Goal: Information Seeking & Learning: Learn about a topic

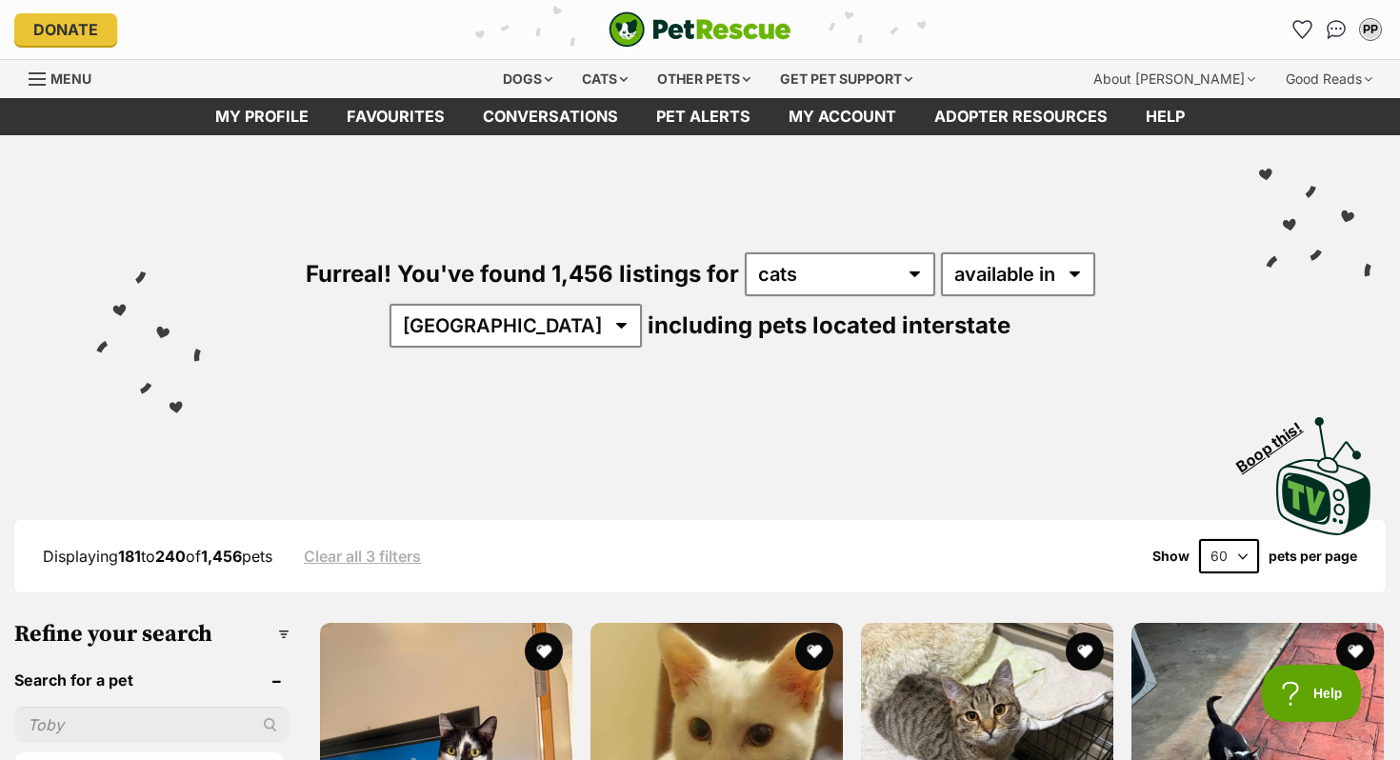
click at [1245, 539] on select "20 40 60" at bounding box center [1229, 556] width 60 height 34
select select "20"
click at [1199, 539] on select "20 40 60" at bounding box center [1229, 556] width 60 height 34
click at [1237, 548] on select "20 40 60" at bounding box center [1229, 556] width 60 height 34
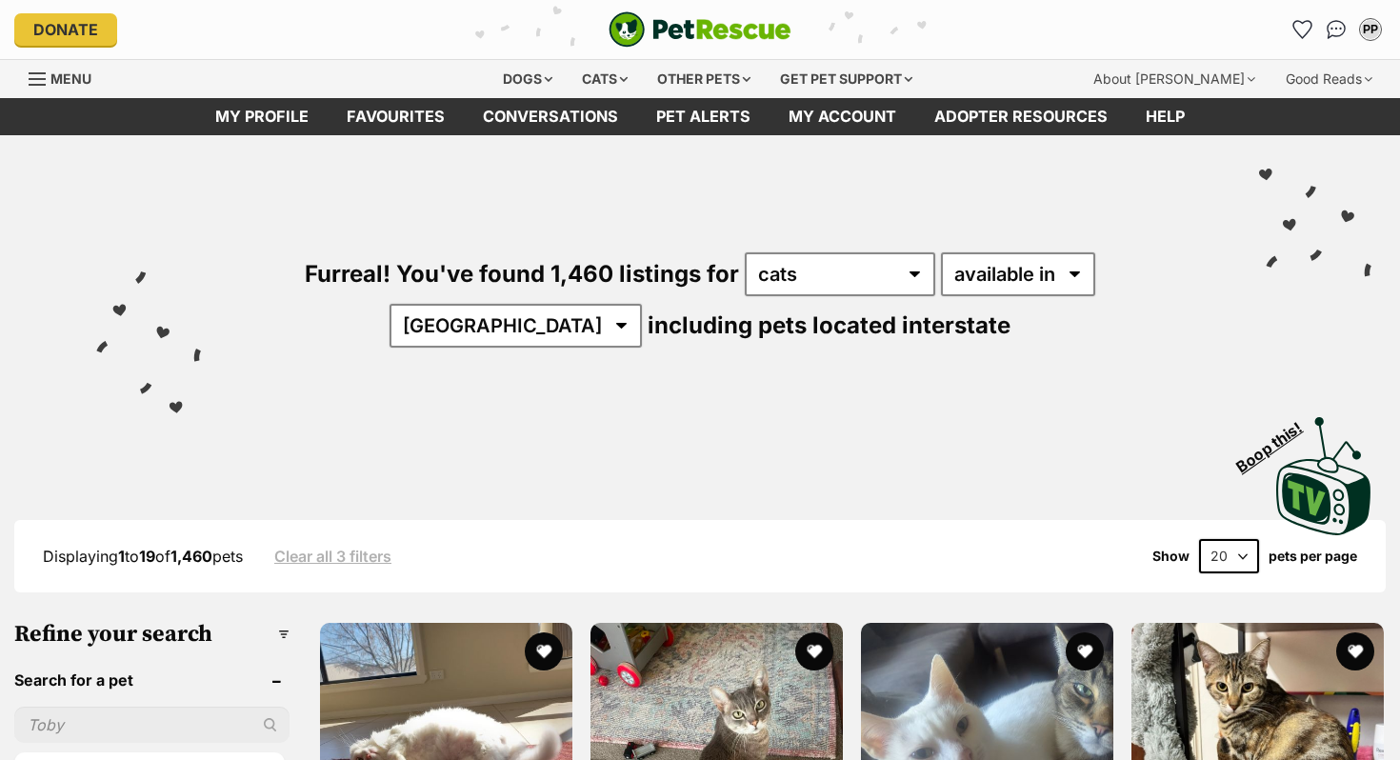
click at [1224, 549] on select "20 40 60" at bounding box center [1229, 556] width 60 height 34
select select "60"
click at [1199, 539] on select "20 40 60" at bounding box center [1229, 556] width 60 height 34
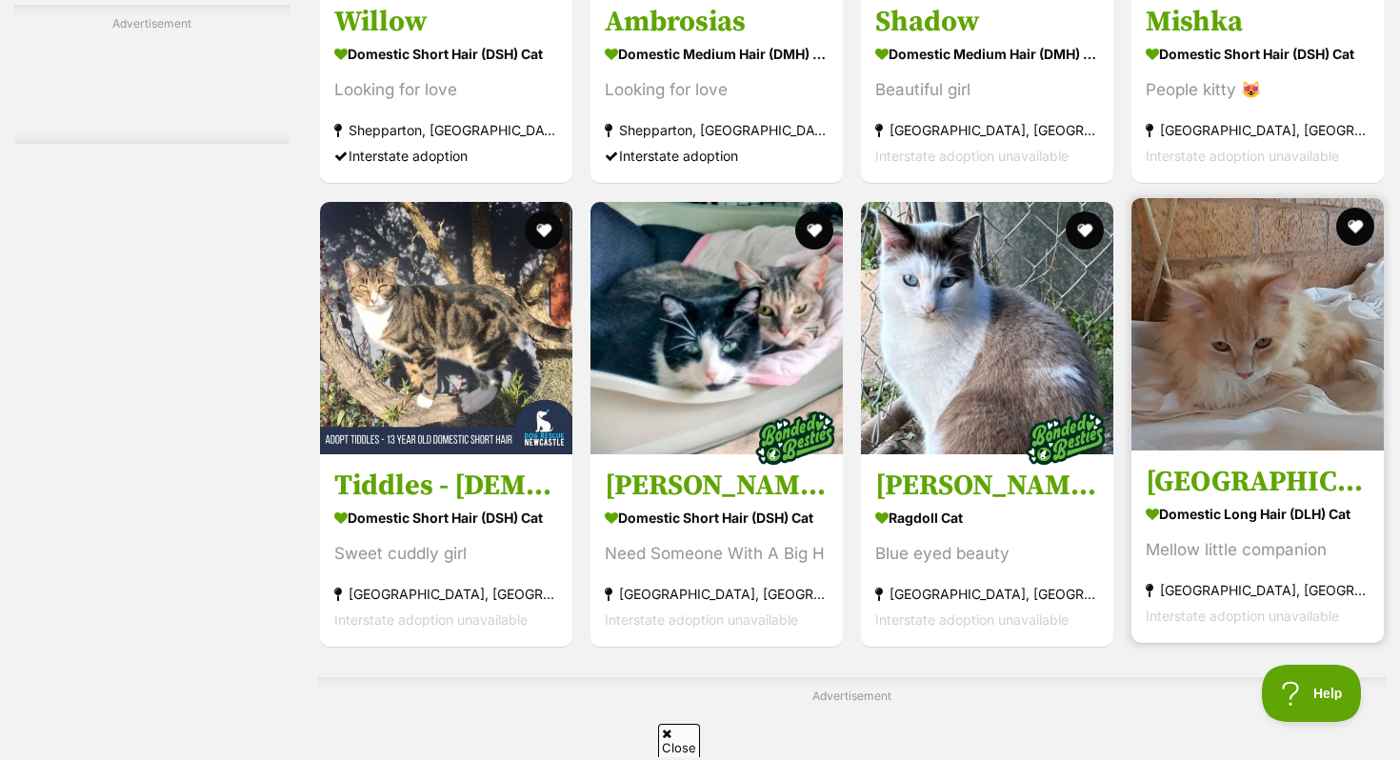
click at [1288, 392] on img at bounding box center [1257, 324] width 252 height 252
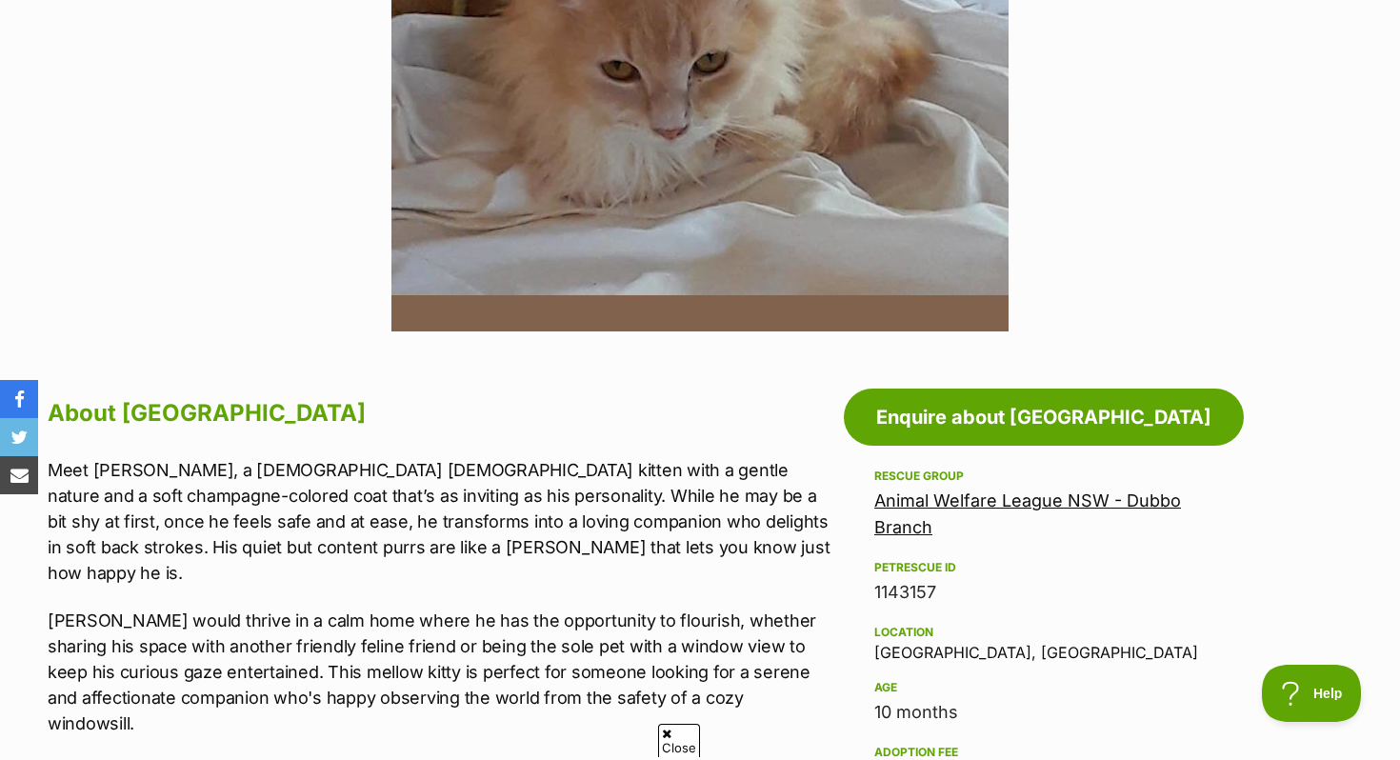
scroll to position [678, 0]
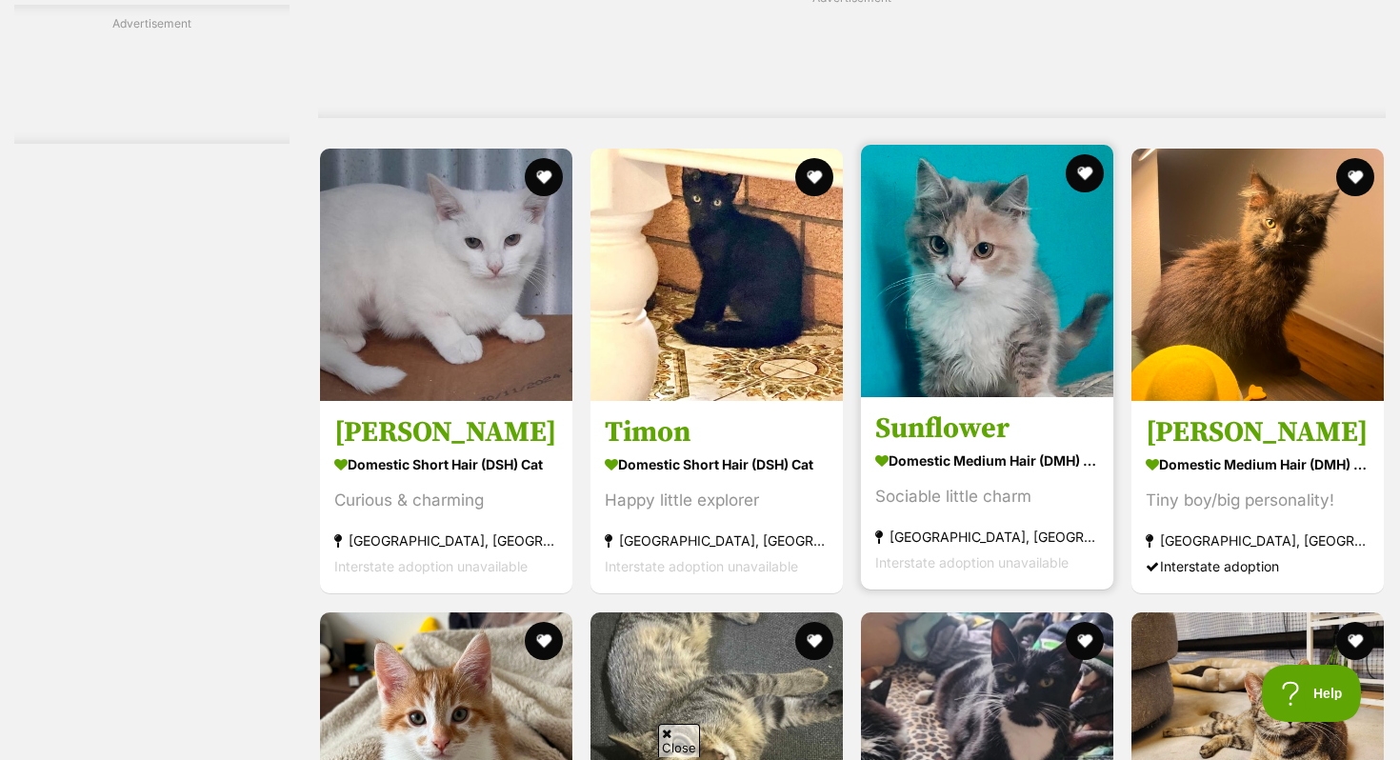
click at [1012, 396] on img at bounding box center [987, 271] width 252 height 252
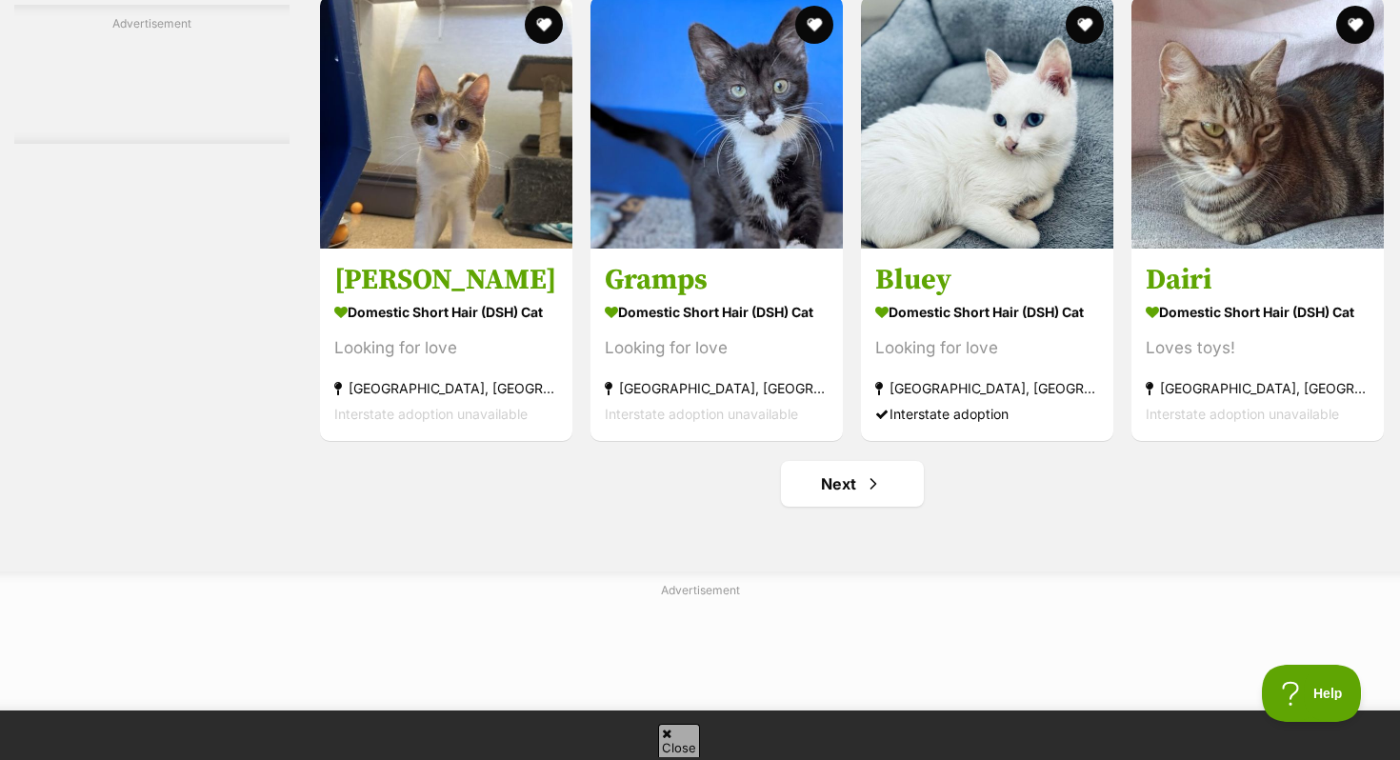
scroll to position [8807, 0]
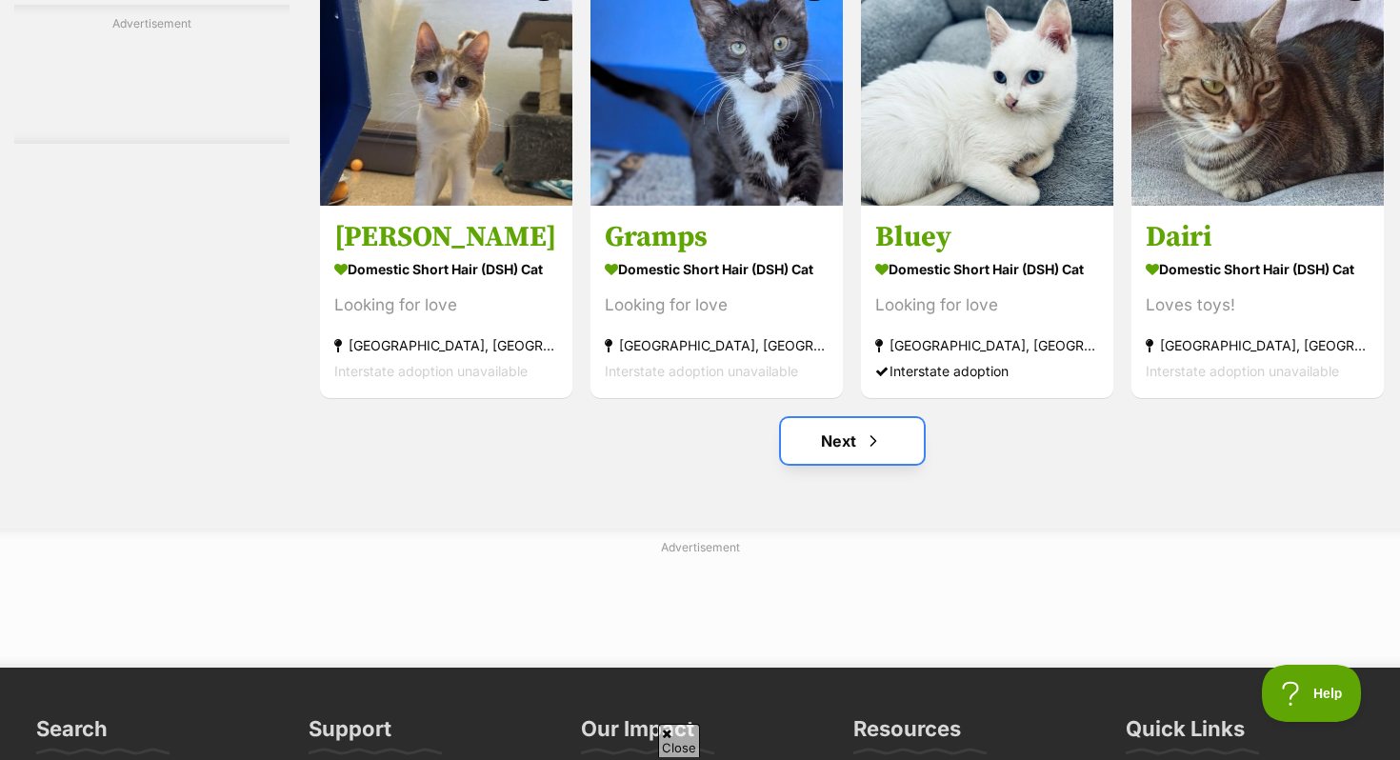
click at [868, 452] on span "Next page" at bounding box center [873, 440] width 19 height 23
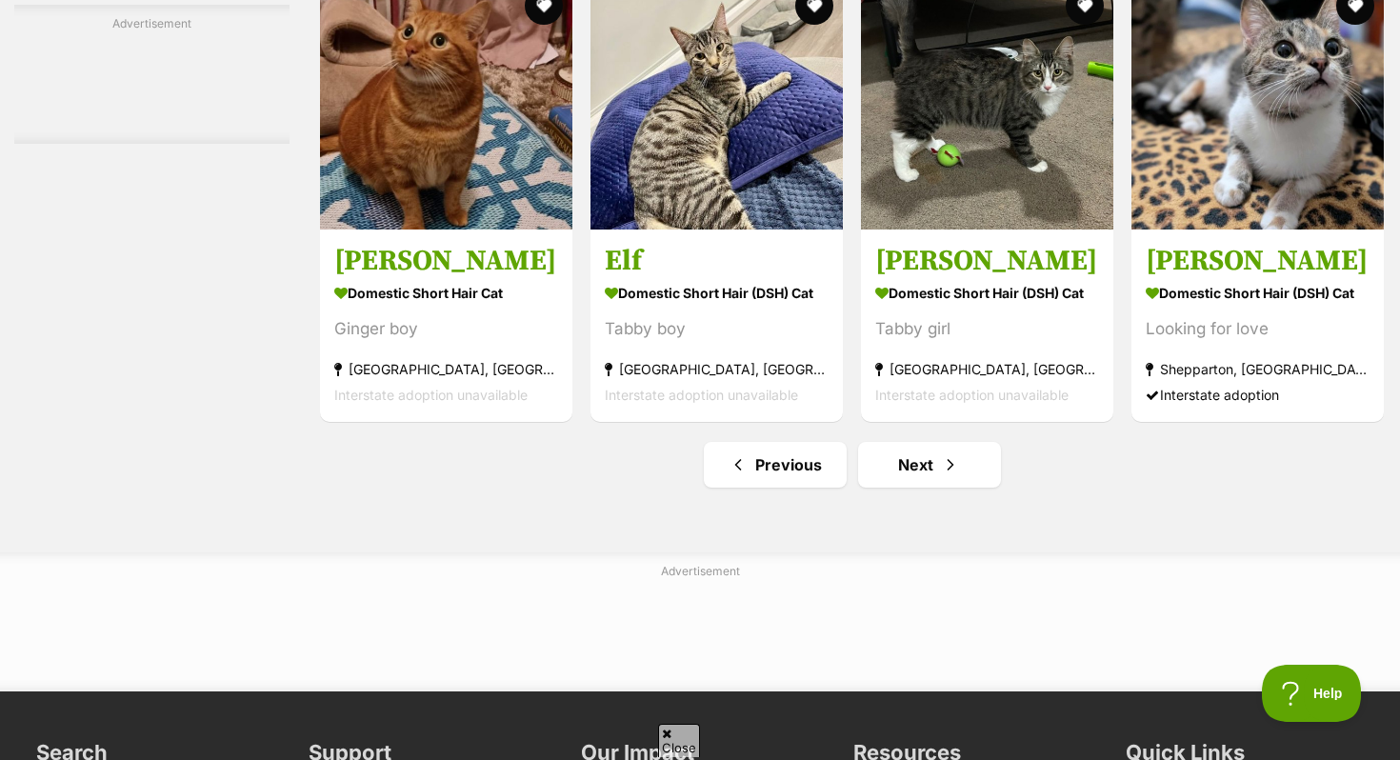
scroll to position [8738, 0]
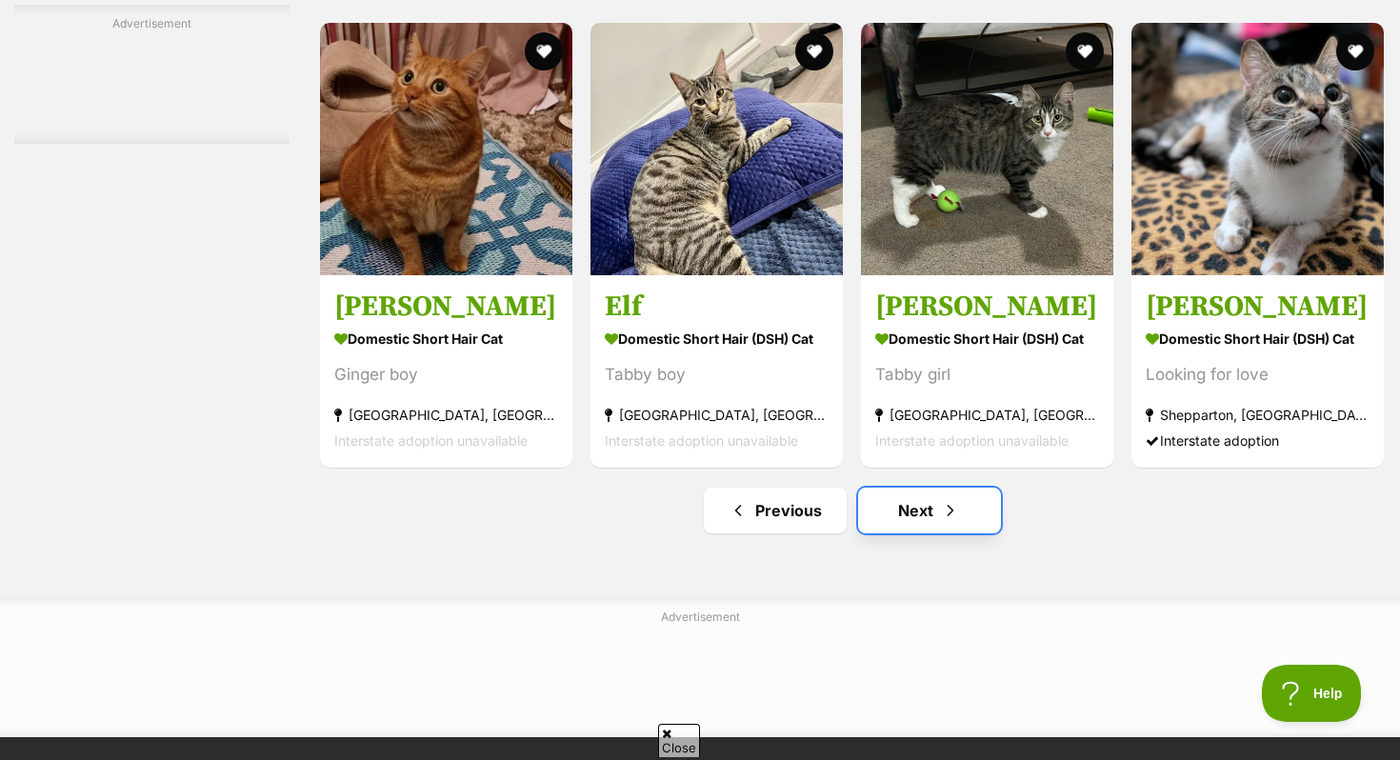
click at [891, 533] on link "Next" at bounding box center [929, 511] width 143 height 46
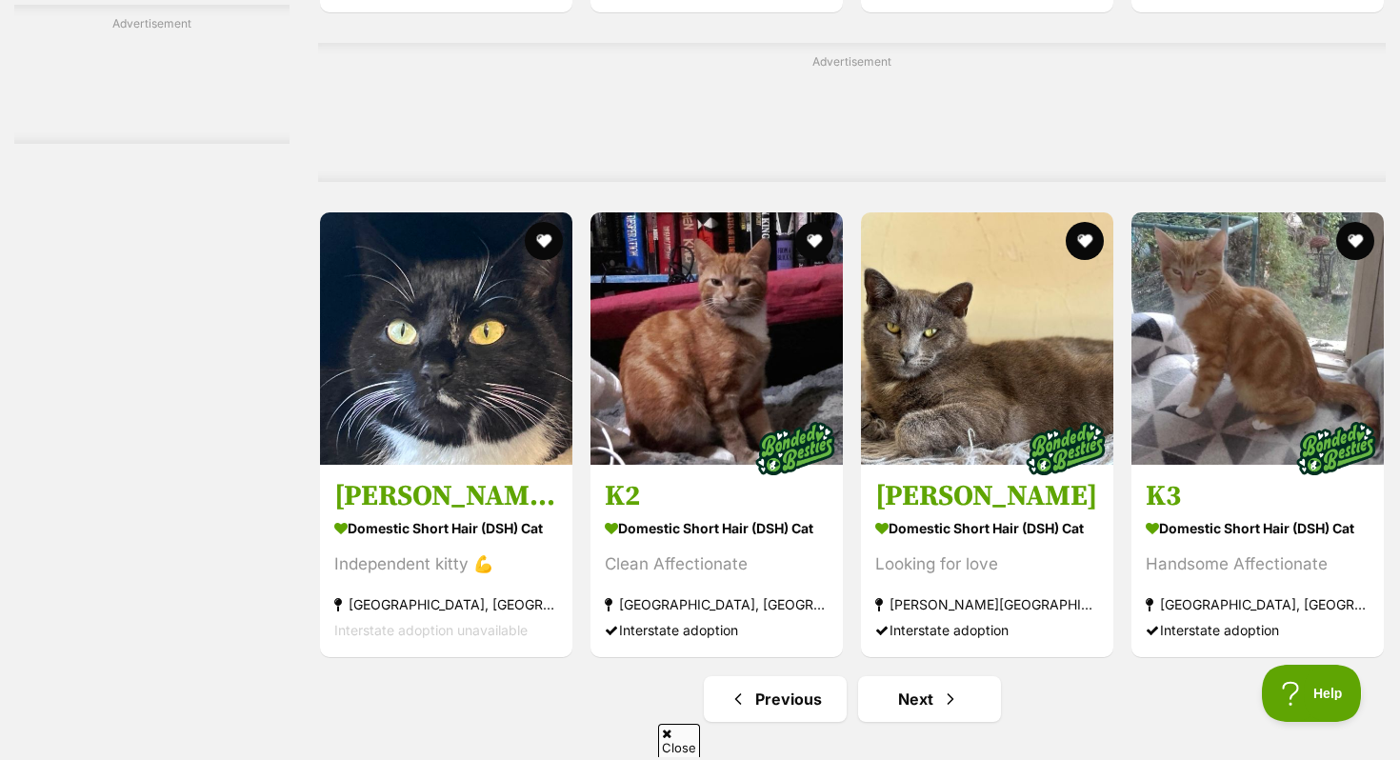
scroll to position [9232, 0]
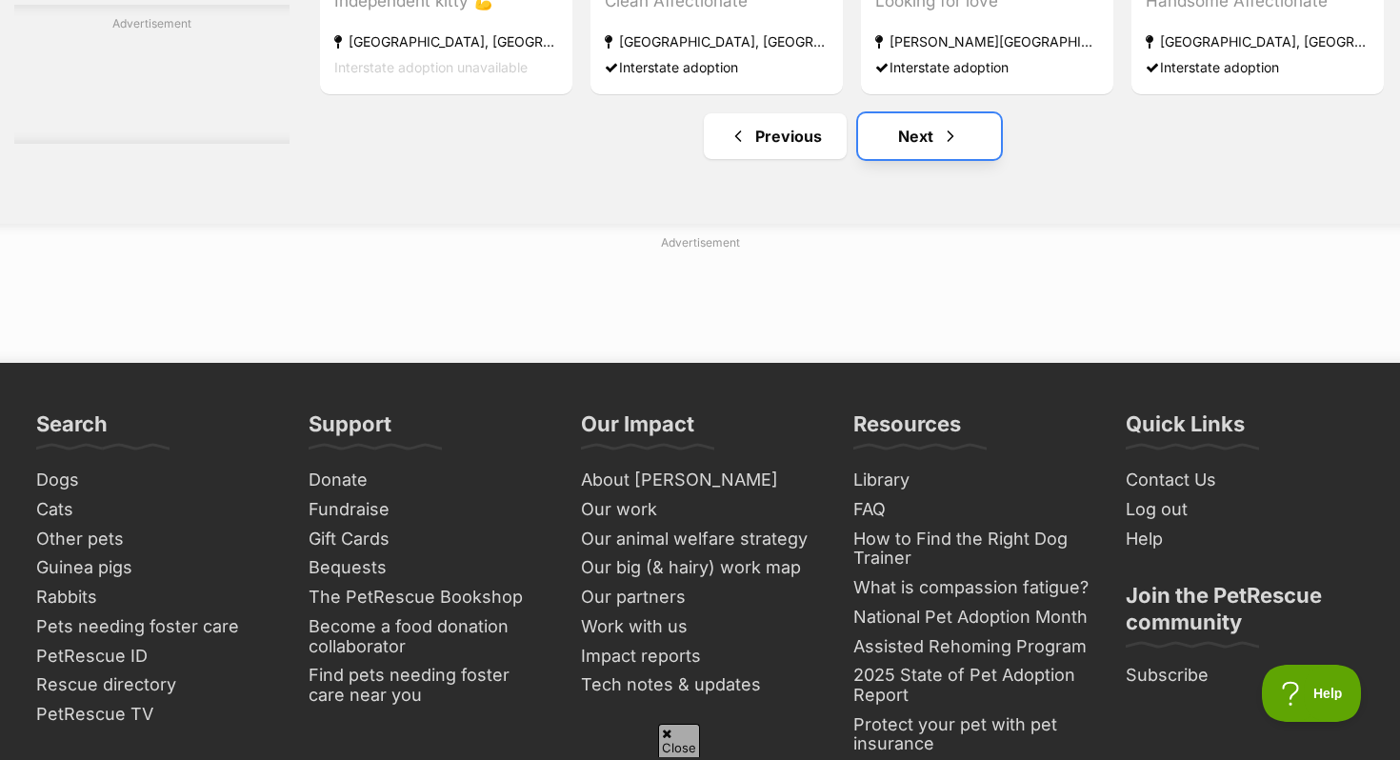
click at [913, 158] on link "Next" at bounding box center [929, 136] width 143 height 46
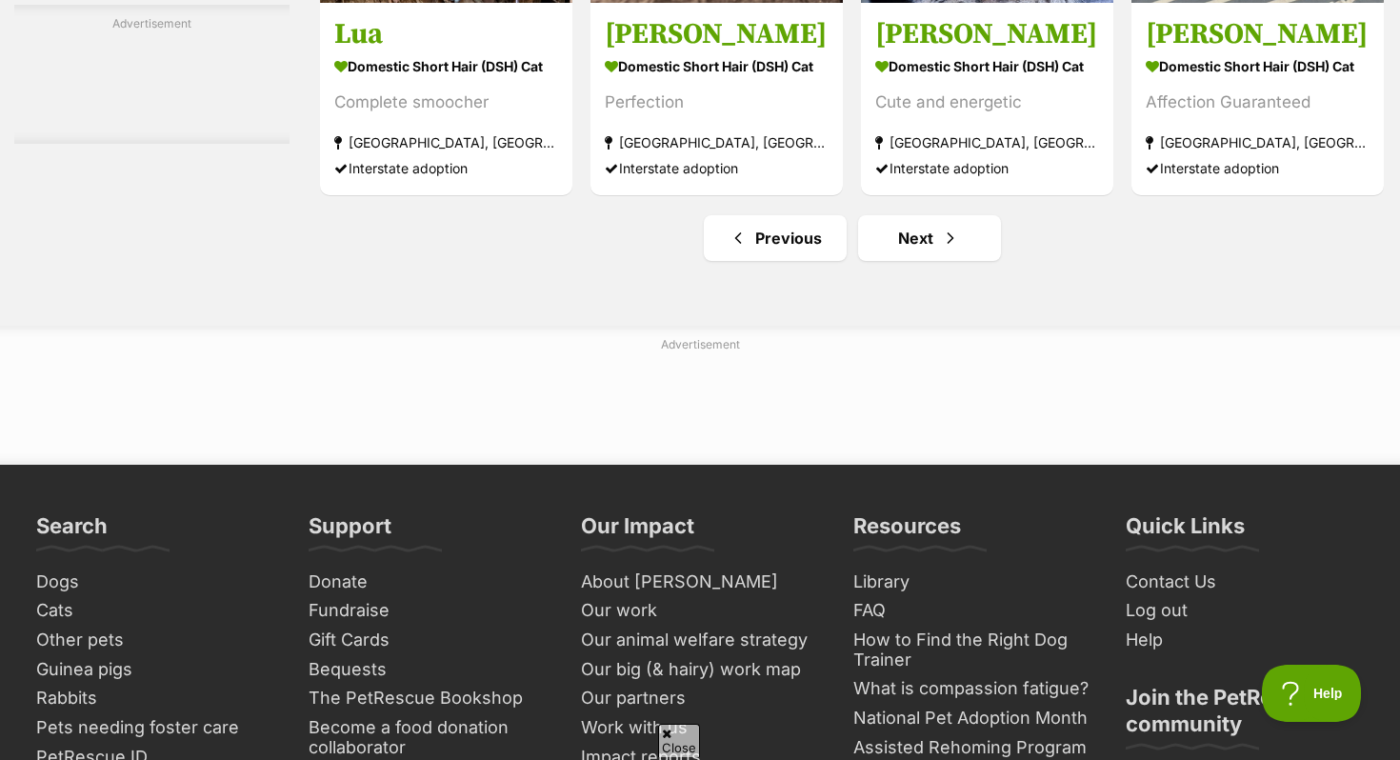
scroll to position [8979, 0]
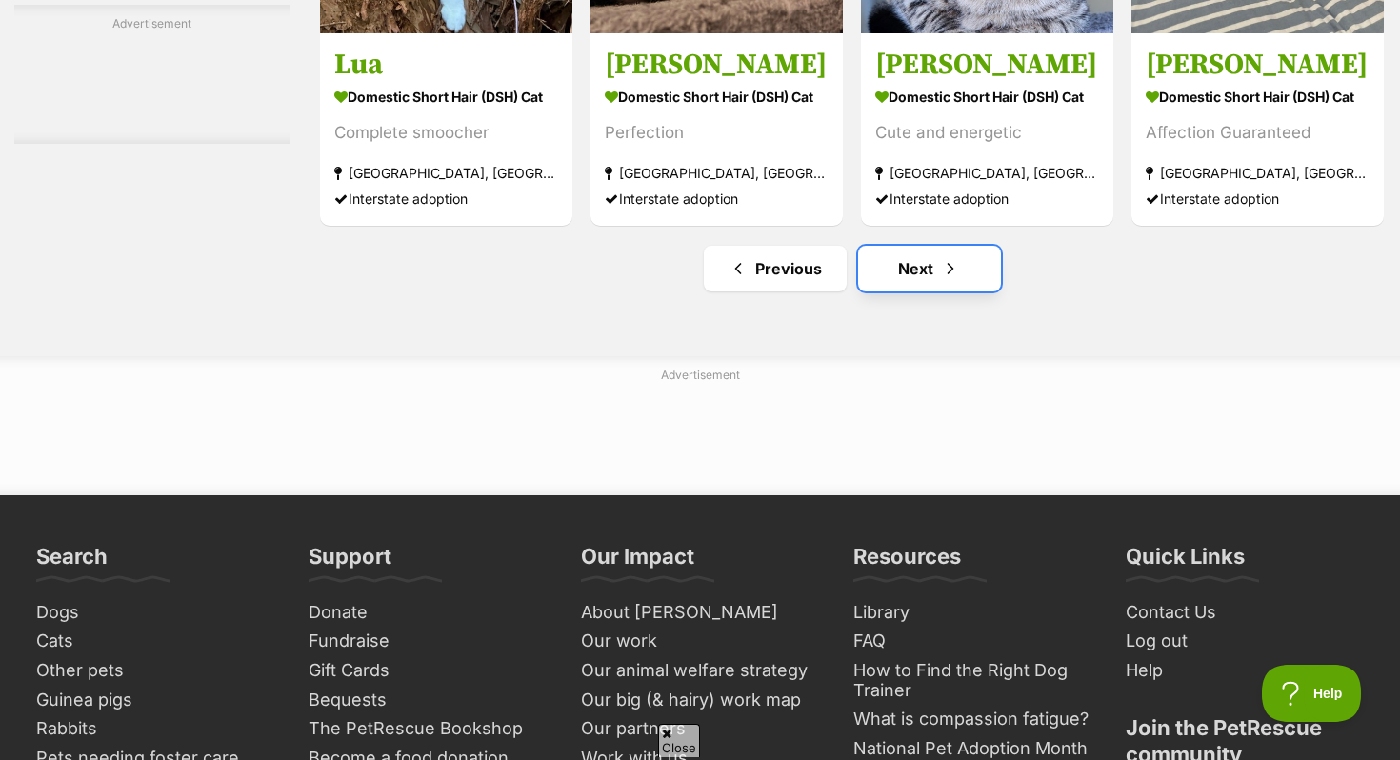
click at [907, 286] on link "Next" at bounding box center [929, 269] width 143 height 46
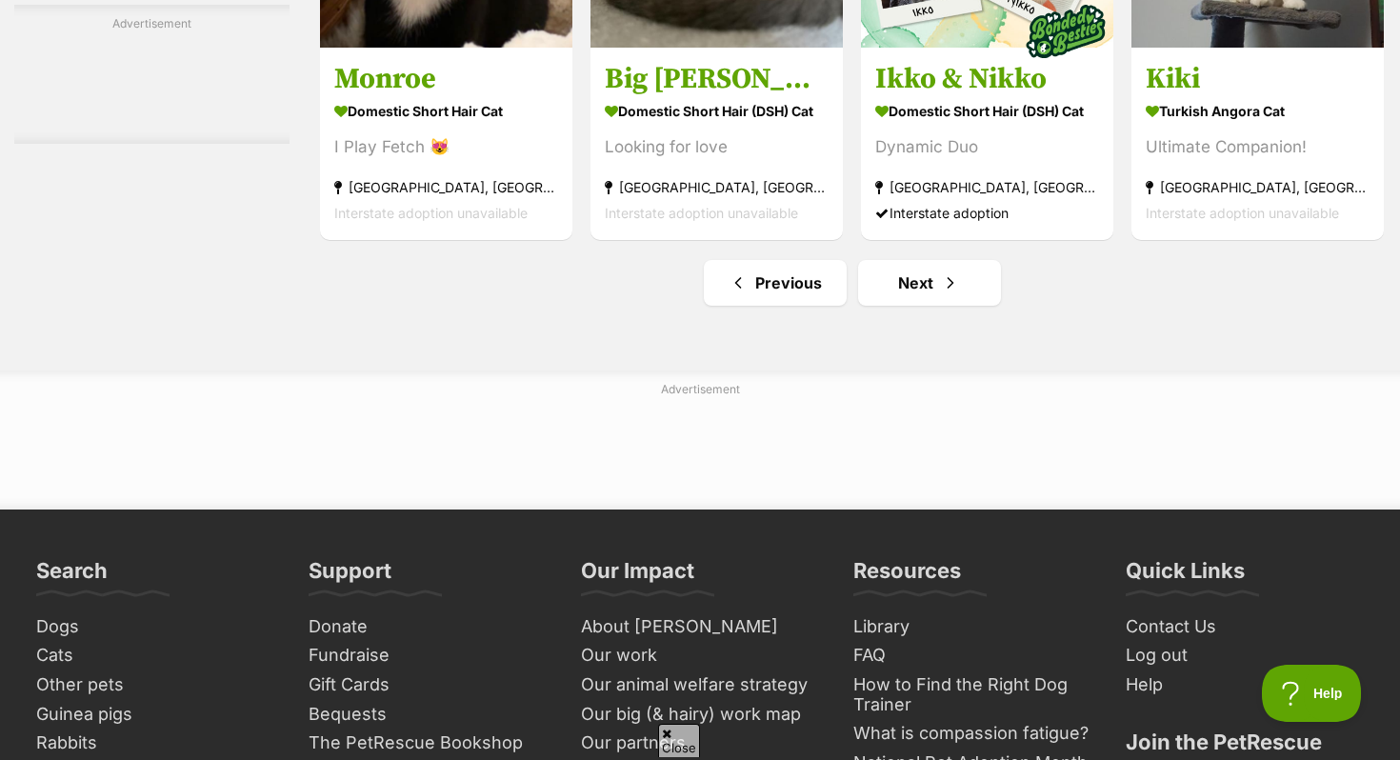
scroll to position [8842, 0]
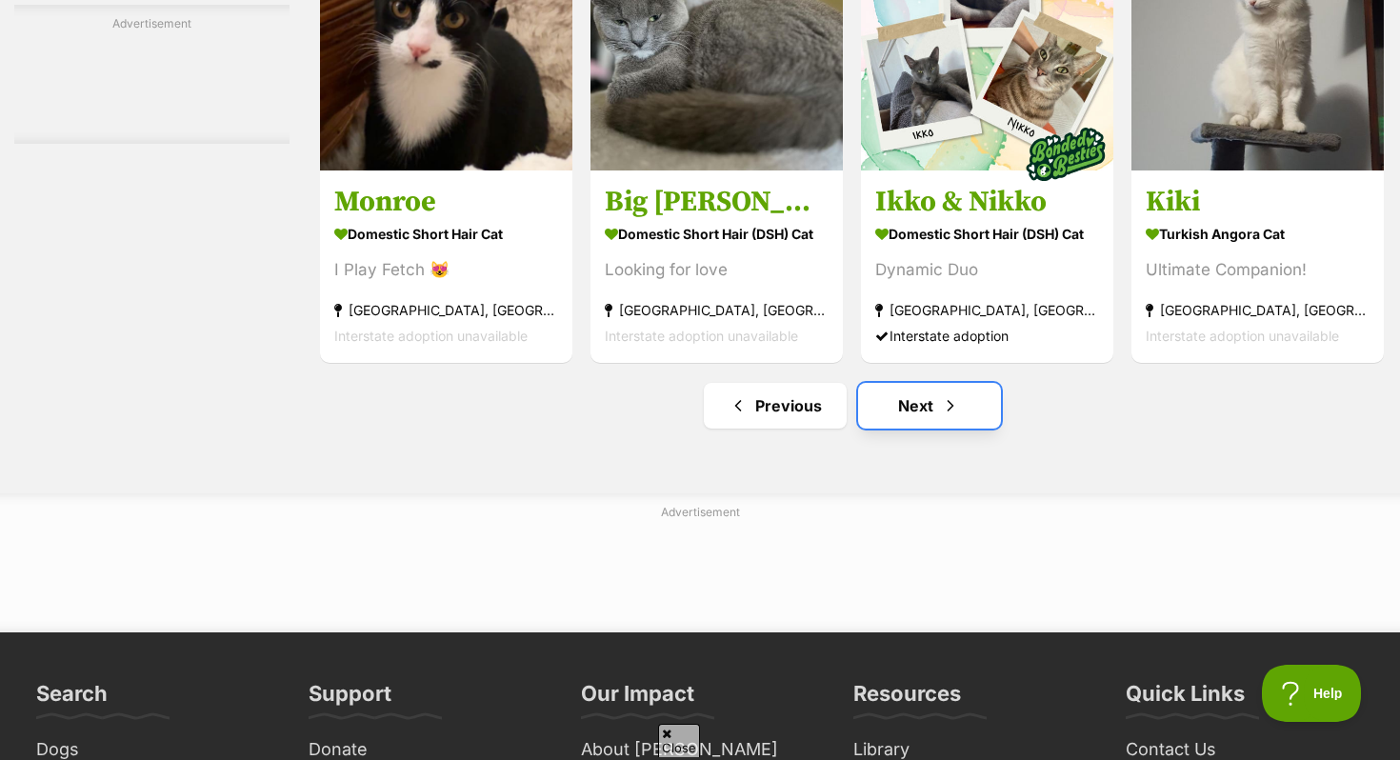
click at [936, 428] on link "Next" at bounding box center [929, 406] width 143 height 46
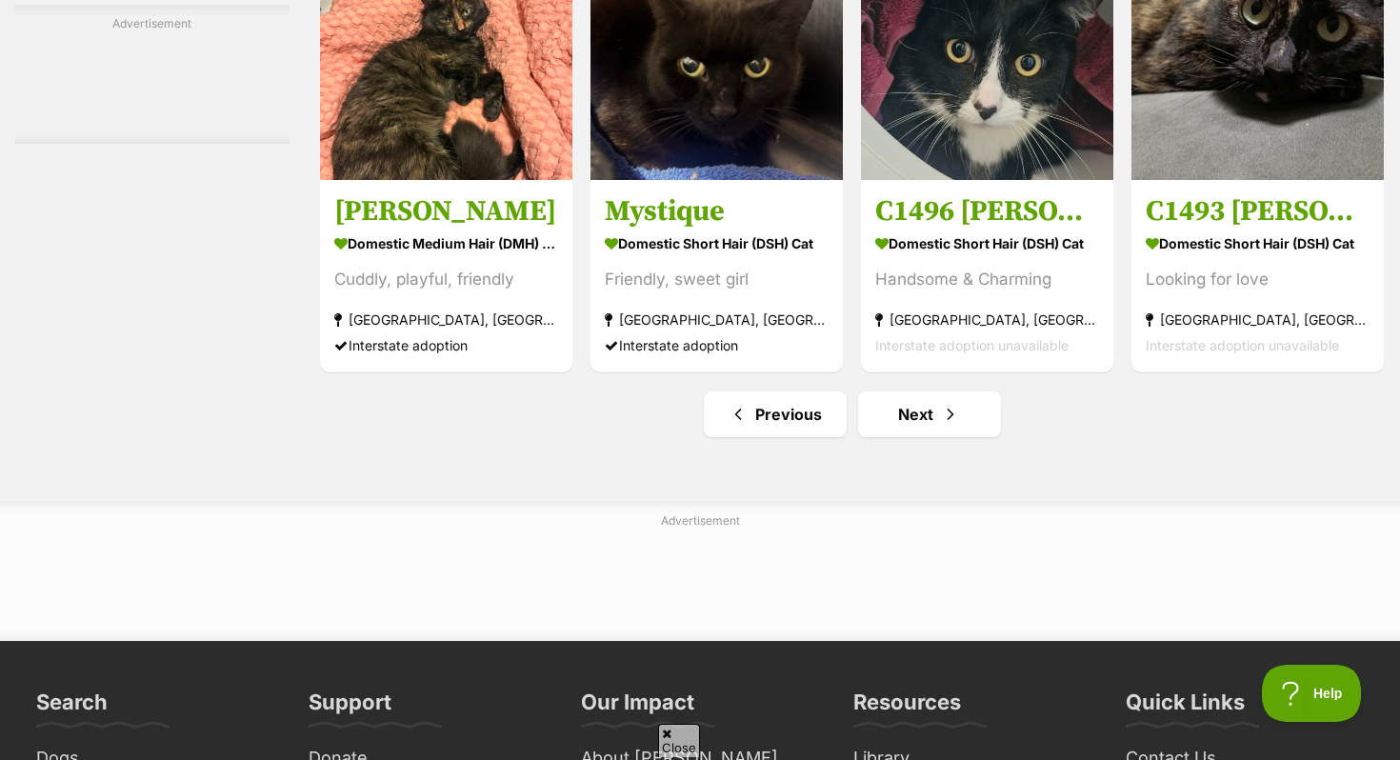
scroll to position [8820, 0]
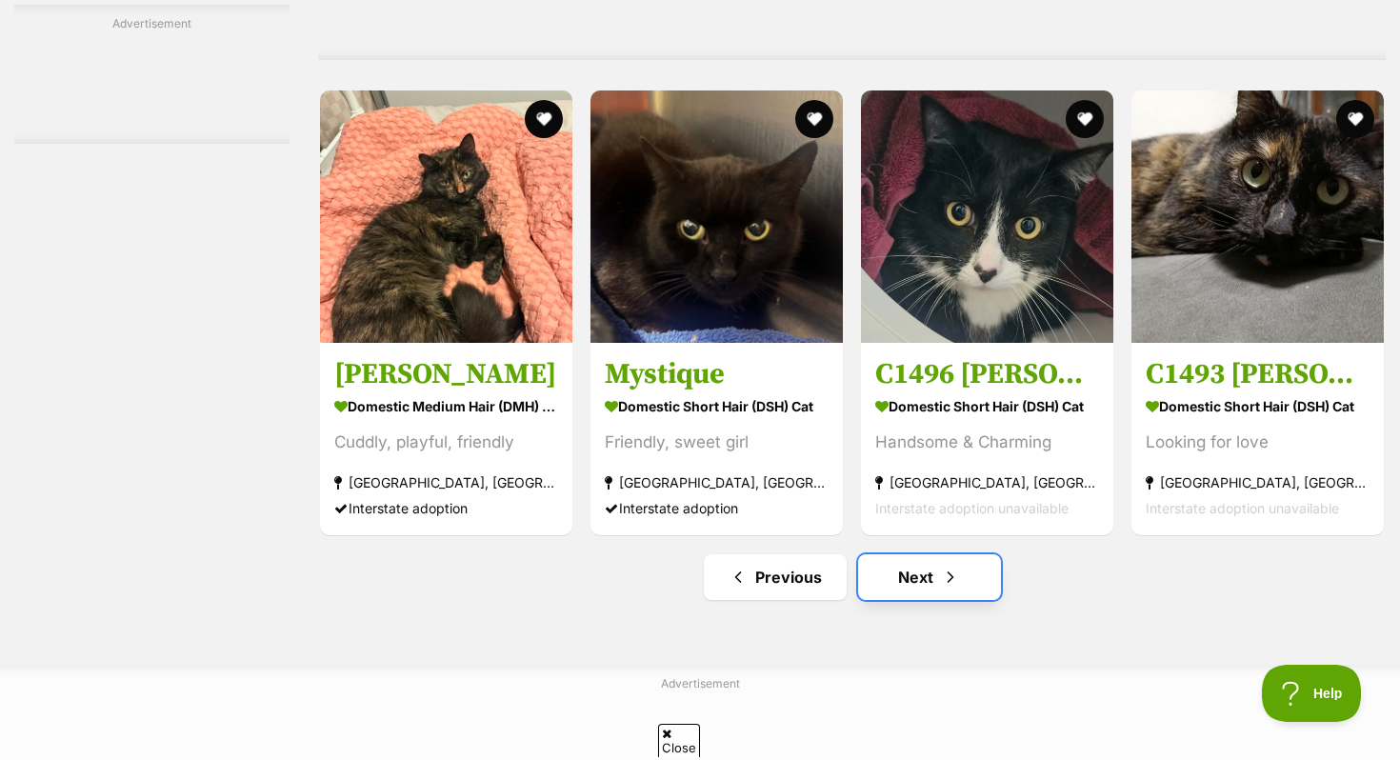
click at [942, 588] on span "Next page" at bounding box center [950, 577] width 19 height 23
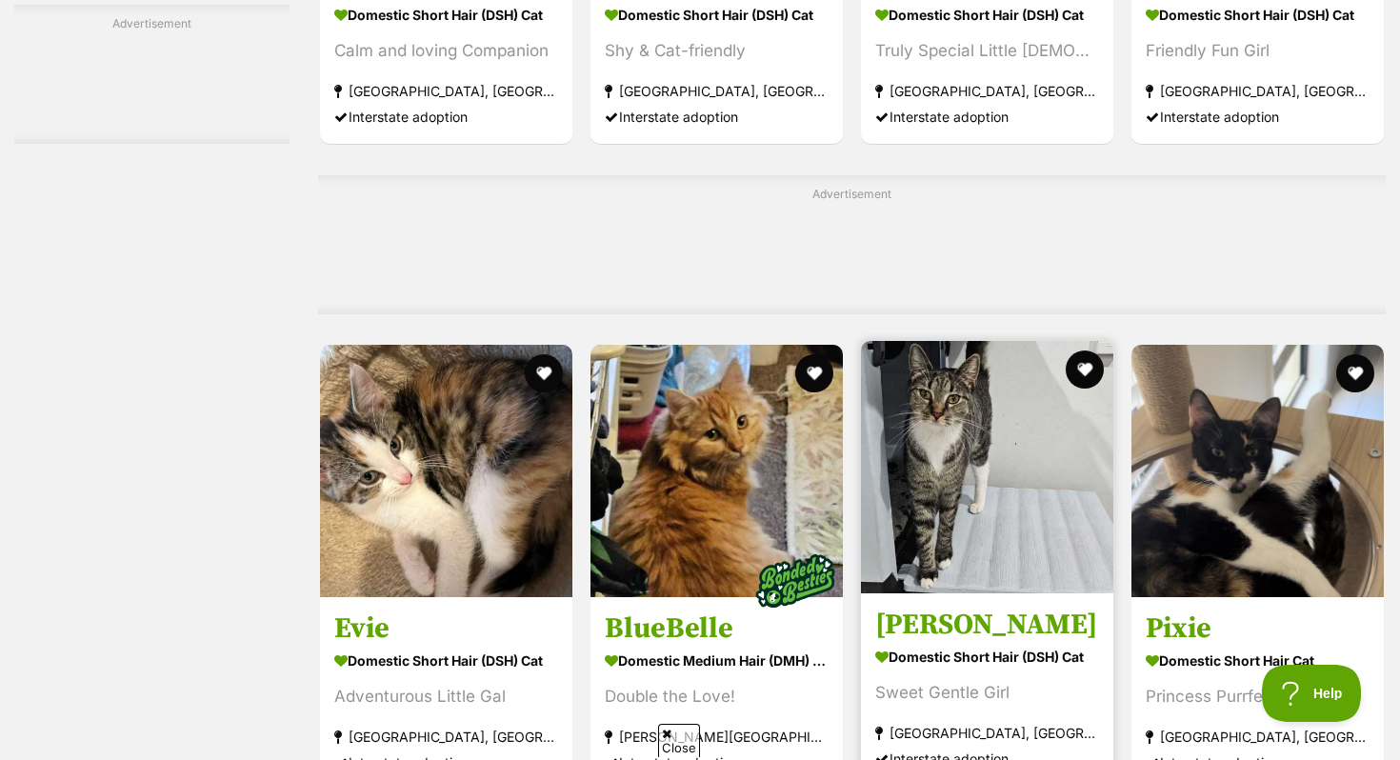
scroll to position [5557, 0]
